Goal: Transaction & Acquisition: Purchase product/service

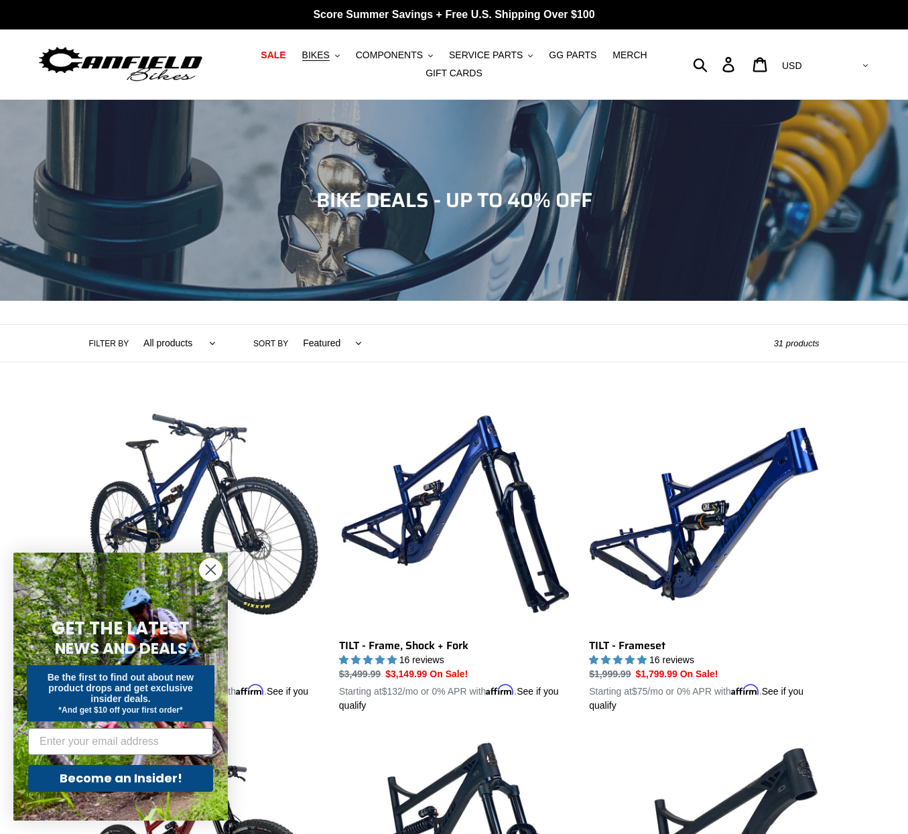
click at [204, 574] on circle "Close dialog" at bounding box center [211, 570] width 22 height 22
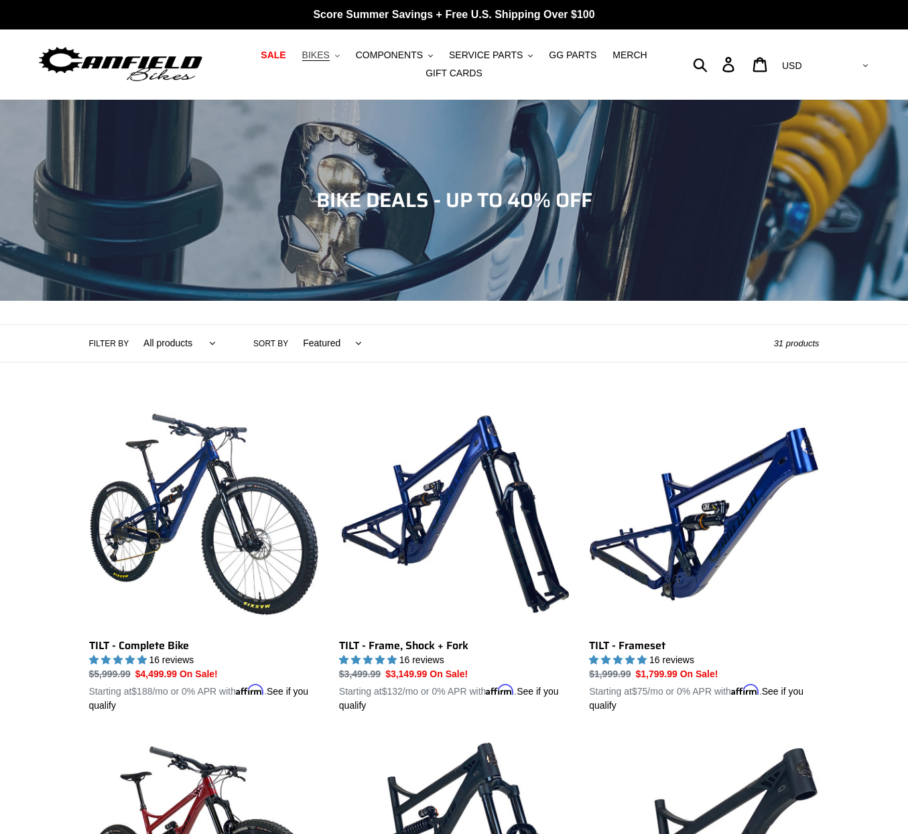
click at [330, 52] on span "BIKES" at bounding box center [315, 55] width 27 height 11
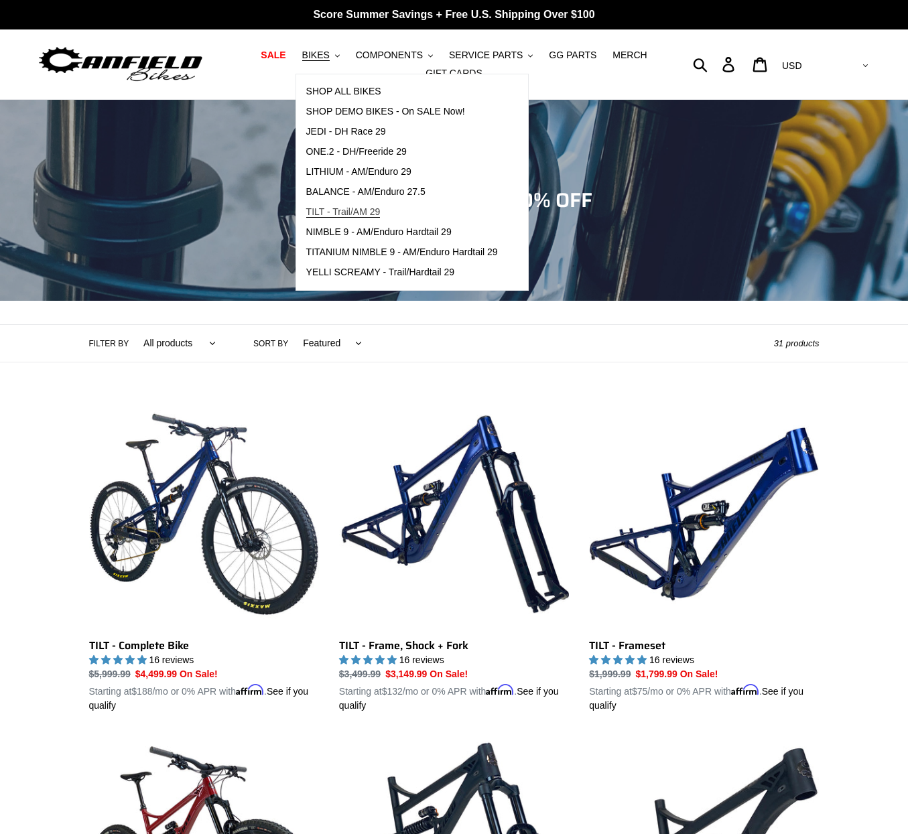
click at [367, 217] on span "TILT - Trail/AM 29" at bounding box center [343, 211] width 74 height 11
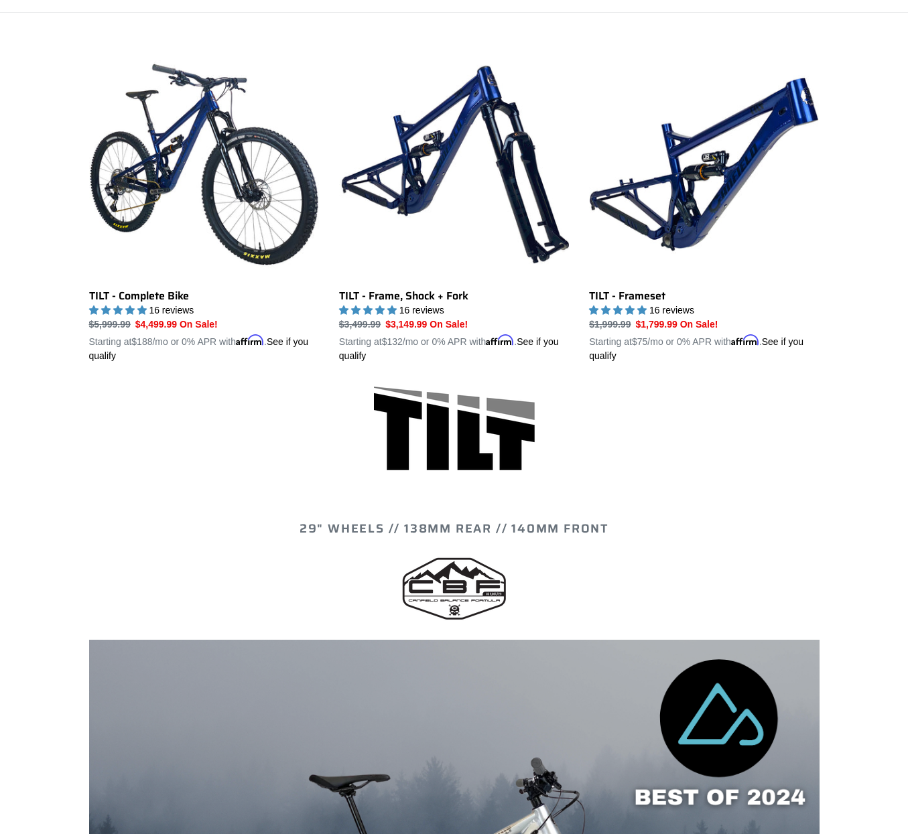
scroll to position [361, 0]
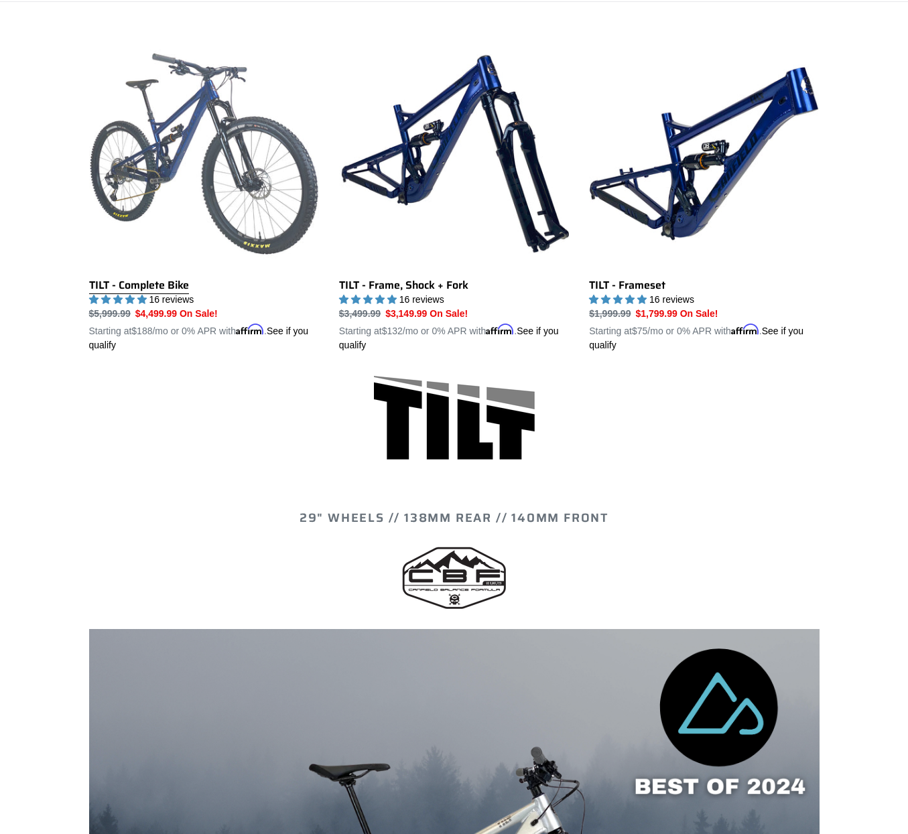
click at [220, 148] on link "TILT - Complete Bike" at bounding box center [204, 196] width 230 height 314
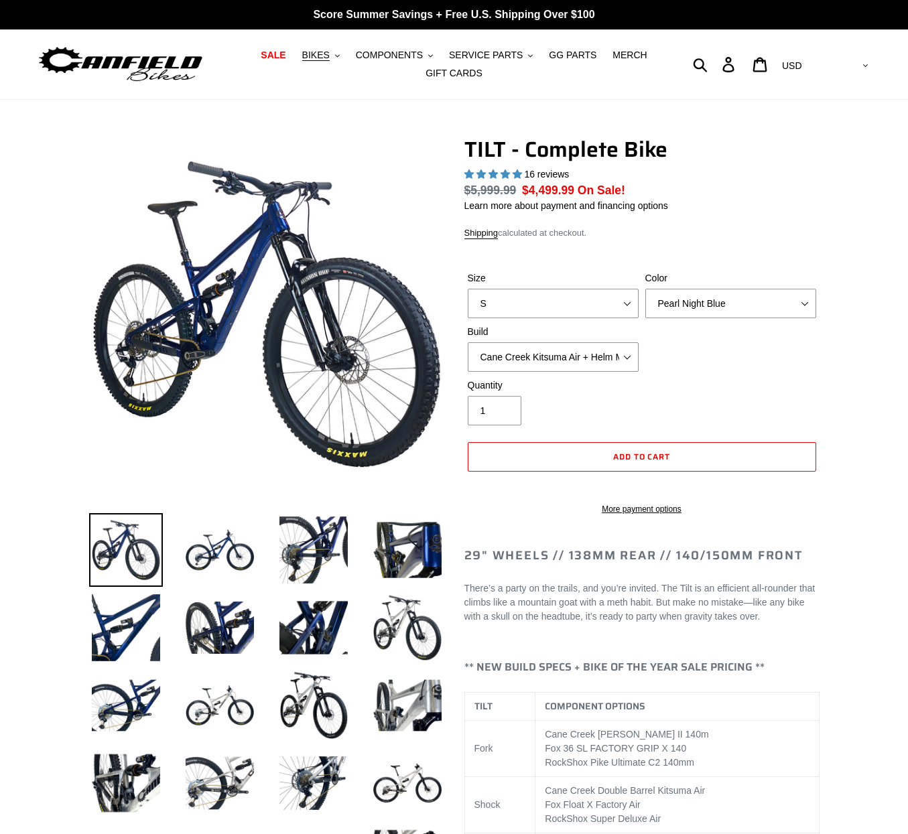
select select "highest-rating"
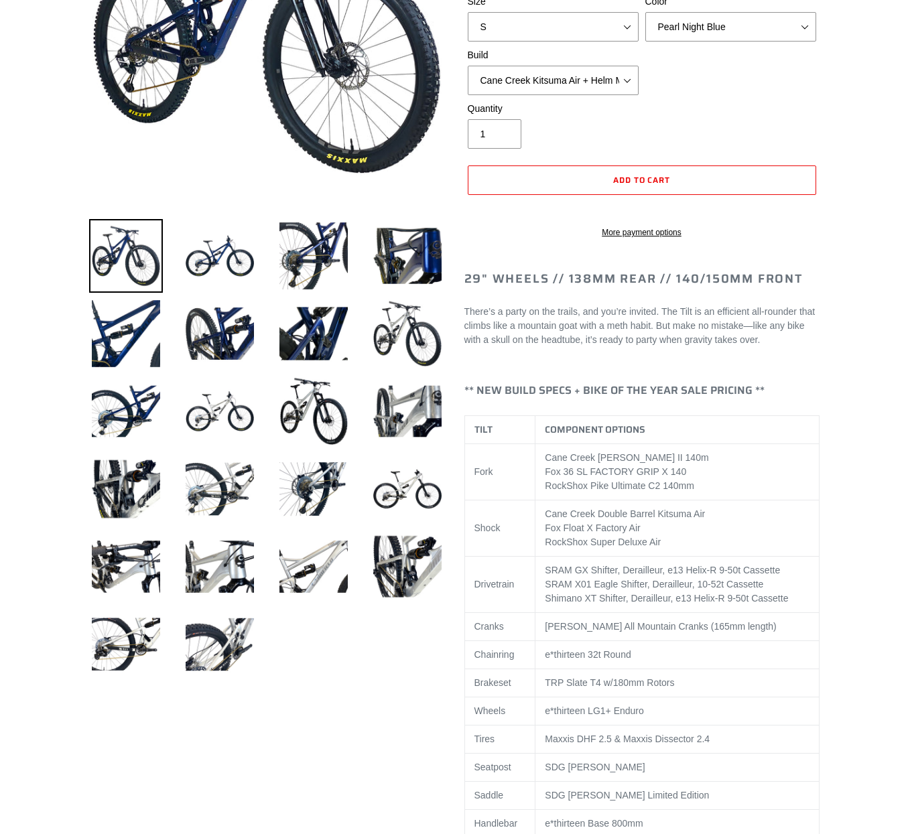
scroll to position [265, 0]
